Goal: Task Accomplishment & Management: Manage account settings

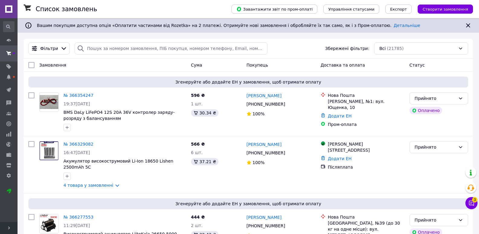
click at [50, 44] on div "Фільтри" at bounding box center [48, 48] width 41 height 12
click at [59, 47] on div at bounding box center [63, 48] width 9 height 7
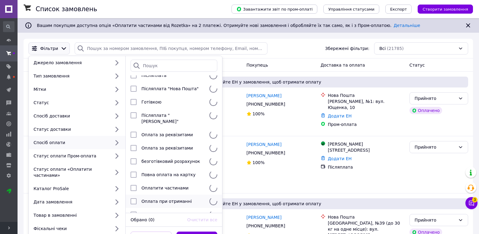
scroll to position [28, 0]
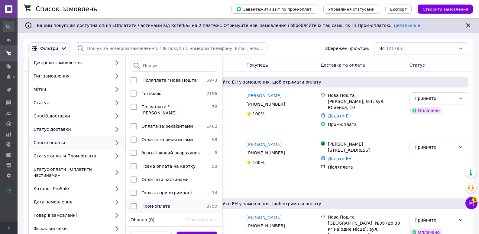
click at [164, 204] on span "Пром-оплата" at bounding box center [156, 206] width 29 height 5
checkbox input "true"
click at [193, 231] on button "Застосувати" at bounding box center [197, 237] width 41 height 12
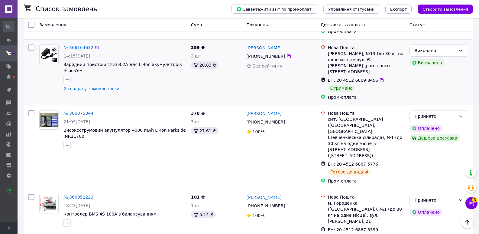
scroll to position [333, 0]
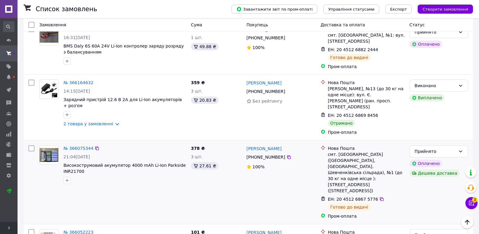
click at [29, 145] on input "checkbox" at bounding box center [31, 148] width 6 height 6
checkbox input "true"
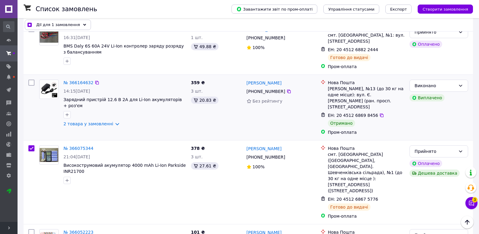
click at [32, 80] on input "checkbox" at bounding box center [31, 83] width 6 height 6
checkbox input "true"
click at [89, 121] on link "2 товара у замовленні" at bounding box center [89, 123] width 50 height 5
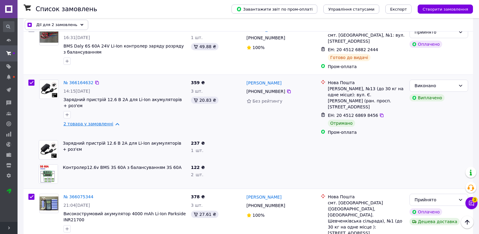
click at [89, 121] on link "2 товара у замовленні" at bounding box center [89, 123] width 50 height 5
checkbox input "true"
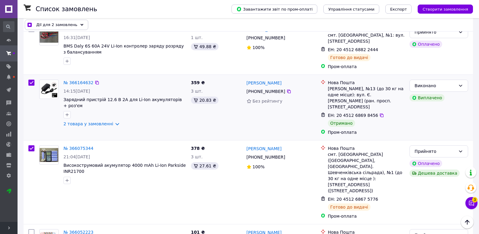
click at [30, 80] on input "checkbox" at bounding box center [31, 83] width 6 height 6
checkbox input "false"
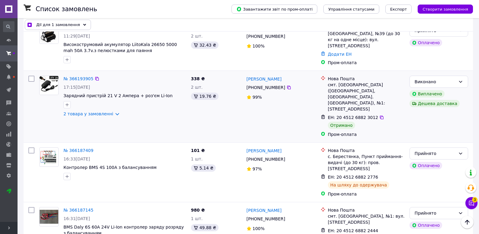
scroll to position [151, 0]
click at [90, 112] on link "2 товара у замовленні" at bounding box center [89, 114] width 50 height 5
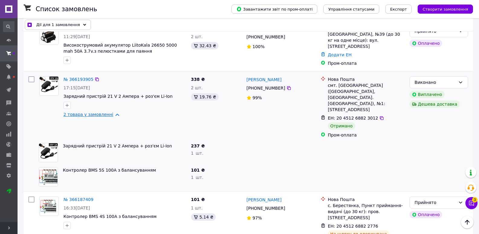
click at [90, 112] on link "2 товара у замовленні" at bounding box center [89, 114] width 50 height 5
checkbox input "true"
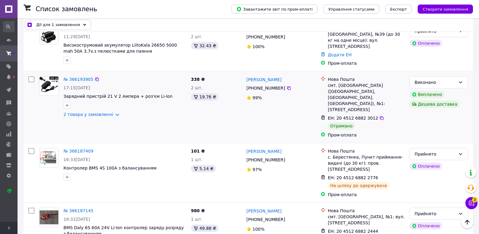
scroll to position [91, 0]
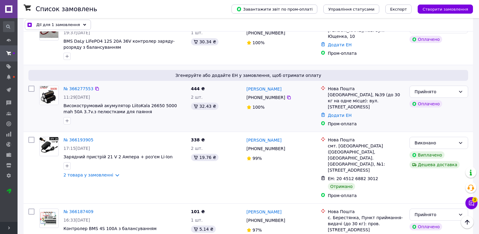
click at [31, 88] on input "checkbox" at bounding box center [31, 89] width 6 height 6
checkbox input "true"
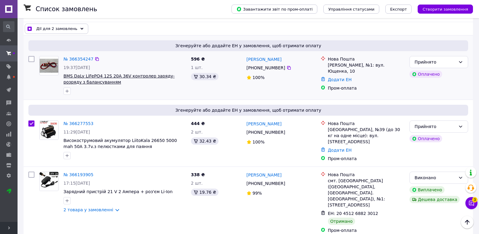
scroll to position [30, 0]
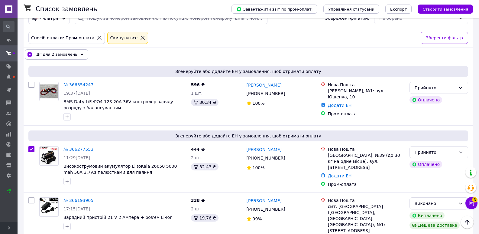
click at [69, 56] on span "Дії для 2 замовлень" at bounding box center [56, 54] width 41 height 6
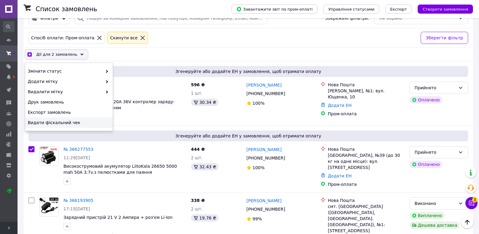
click at [79, 122] on span "Видати фіскальний чек" at bounding box center [68, 122] width 81 height 6
checkbox input "true"
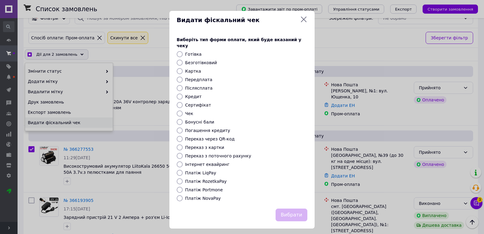
click at [211, 179] on label "Платіж RozetkaPay" at bounding box center [205, 181] width 41 height 5
click at [183, 178] on input "Платіж RozetkaPay" at bounding box center [180, 181] width 6 height 6
radio input "true"
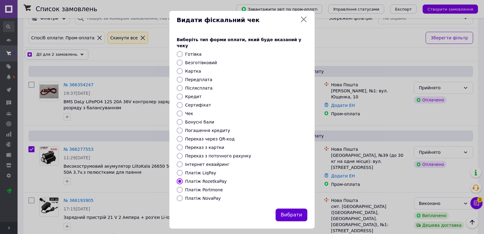
click at [291, 209] on button "Вибрати" at bounding box center [291, 214] width 32 height 13
checkbox input "true"
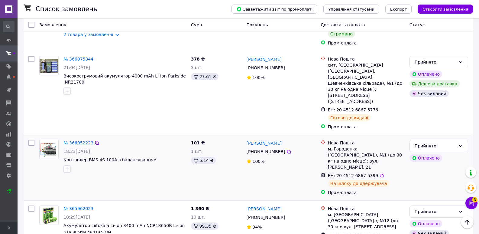
scroll to position [454, 0]
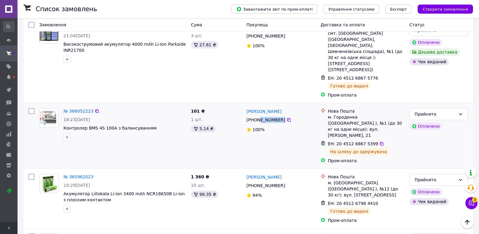
drag, startPoint x: 280, startPoint y: 81, endPoint x: 258, endPoint y: 81, distance: 21.8
click at [258, 116] on div "[PHONE_NUMBER]" at bounding box center [281, 119] width 70 height 7
copy div "96 066 55 37"
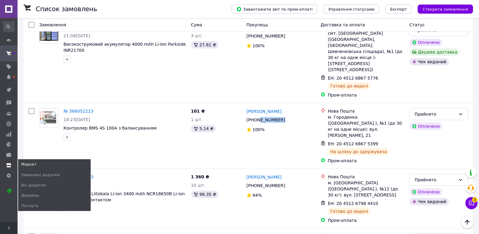
click at [10, 162] on link "Маркет" at bounding box center [9, 165] width 18 height 10
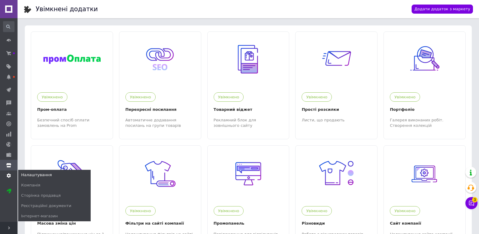
click at [8, 173] on icon at bounding box center [8, 175] width 5 height 5
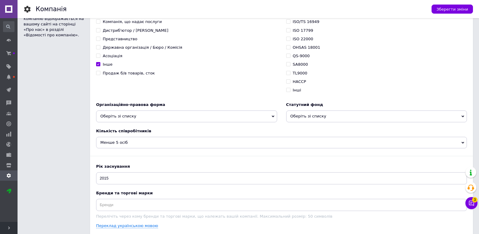
scroll to position [575, 0]
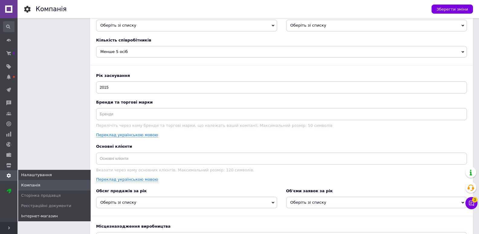
click at [38, 211] on link "Інтернет-магазин" at bounding box center [54, 216] width 73 height 10
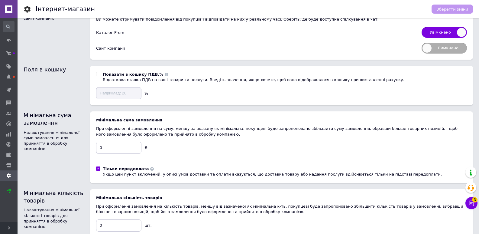
scroll to position [121, 0]
